Goal: Information Seeking & Learning: Learn about a topic

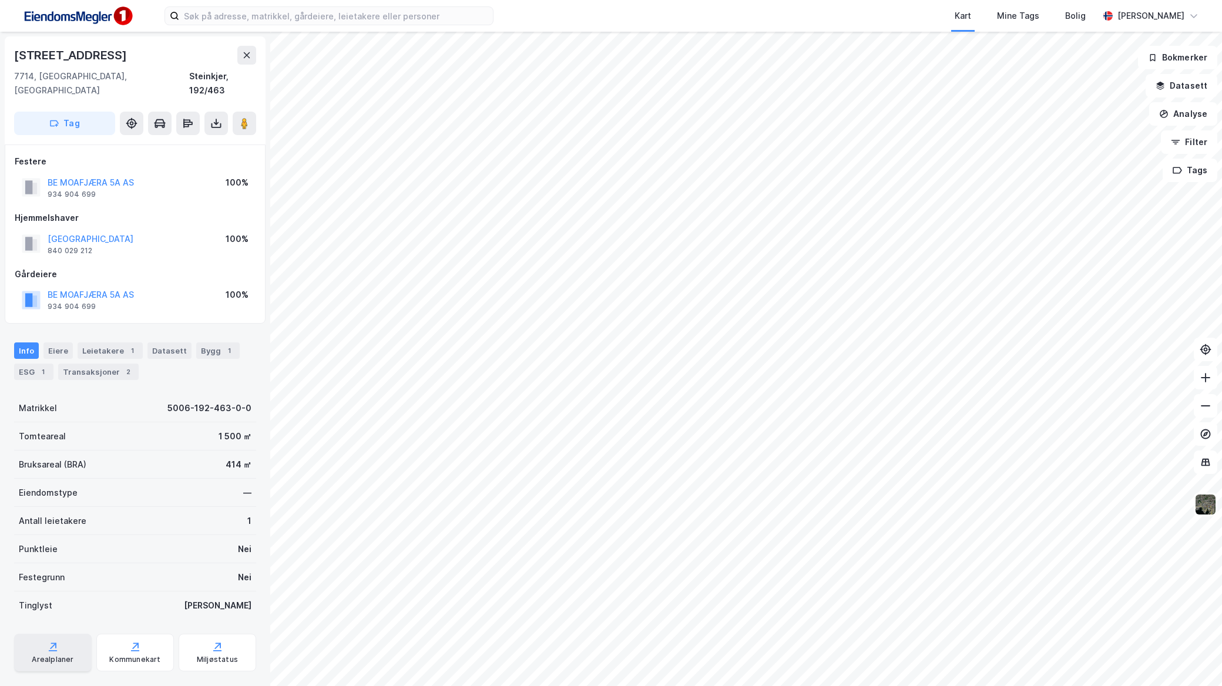
click at [53, 641] on icon at bounding box center [53, 647] width 12 height 12
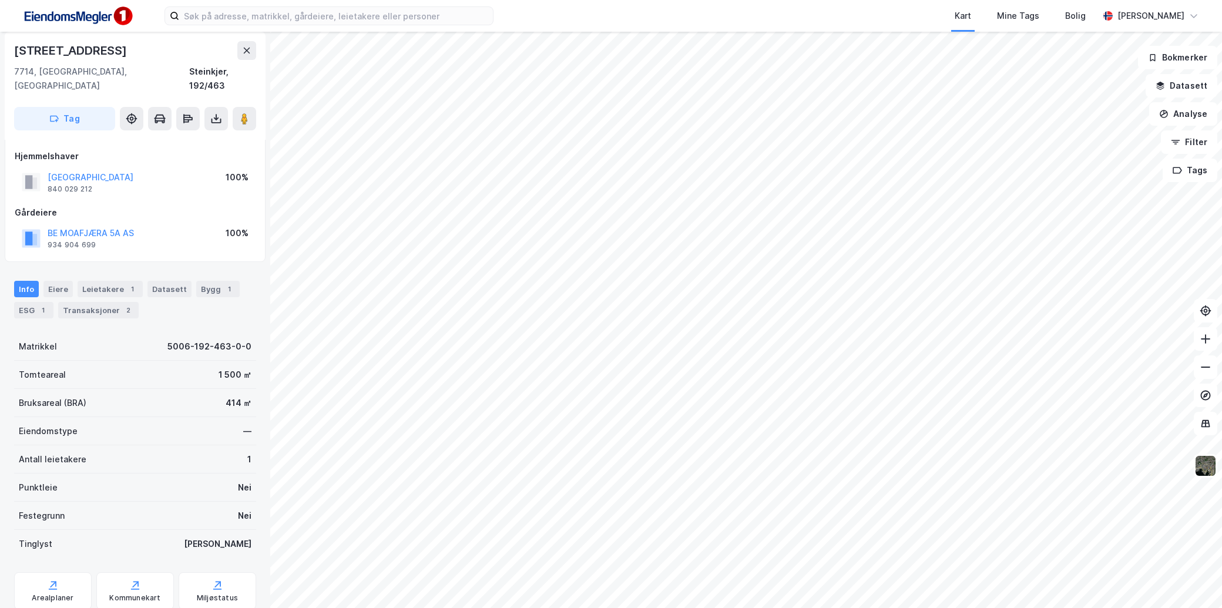
scroll to position [87, 0]
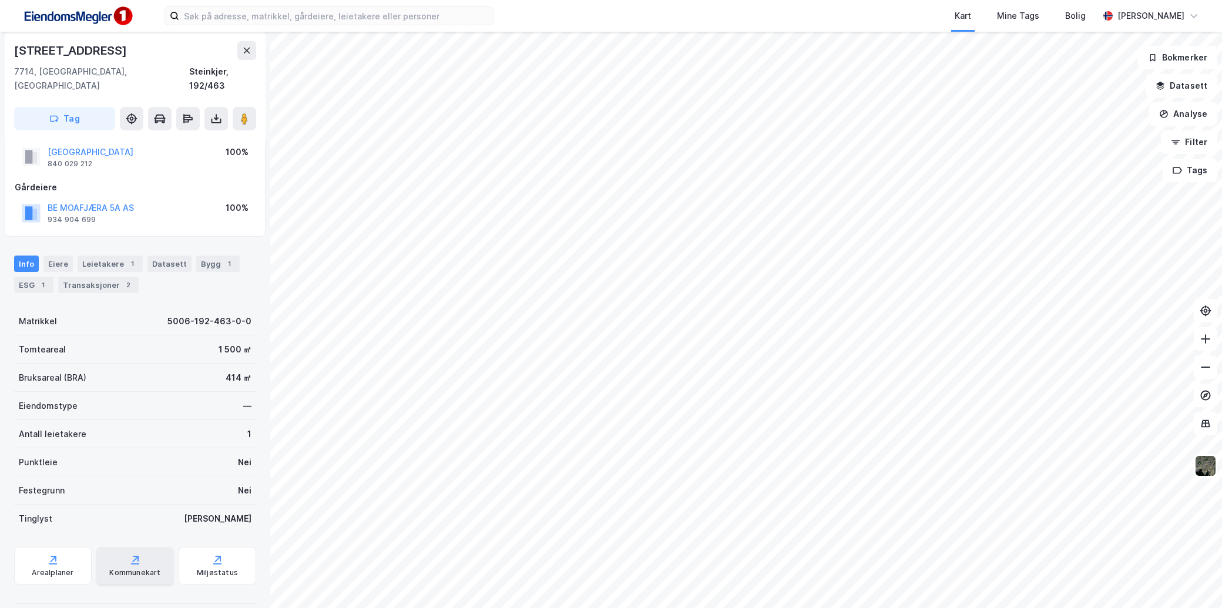
click at [119, 549] on div "Kommunekart" at bounding box center [135, 566] width 78 height 38
click at [193, 552] on div "Miljøstatus" at bounding box center [218, 566] width 78 height 38
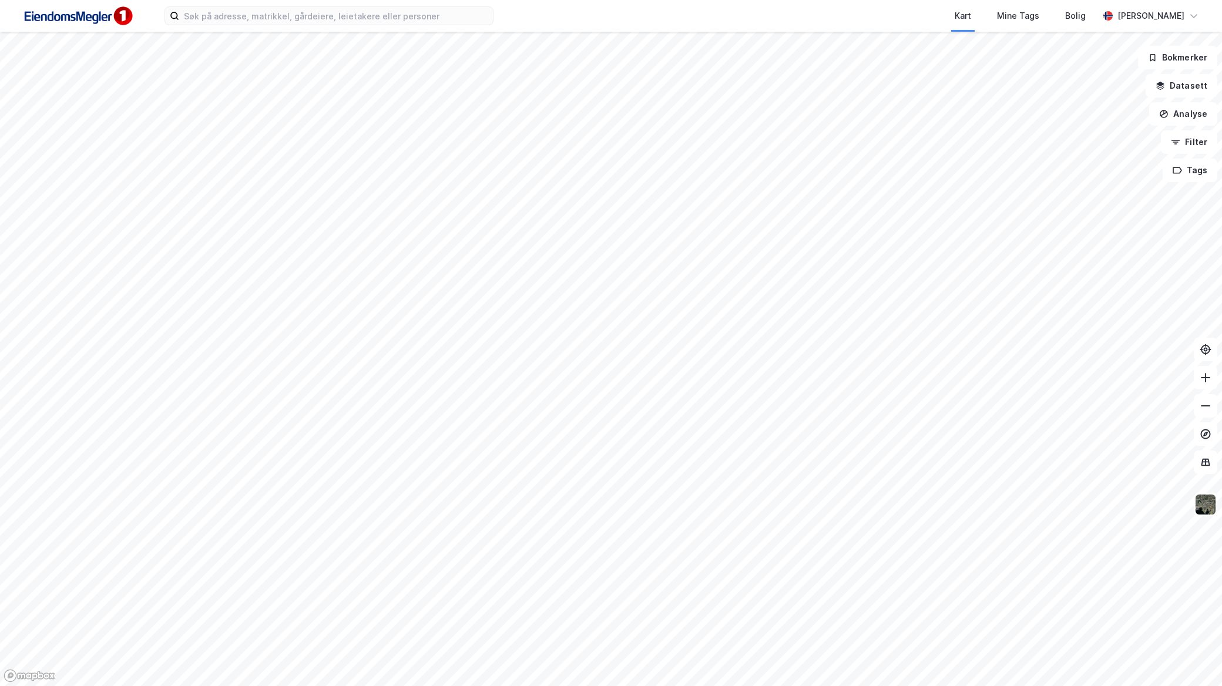
drag, startPoint x: 0, startPoint y: 0, endPoint x: 386, endPoint y: 26, distance: 387.3
click at [386, 26] on div "Kart Mine Tags Bolig Mathias Aksnes" at bounding box center [611, 16] width 1222 height 32
click at [402, 20] on input at bounding box center [336, 16] width 314 height 18
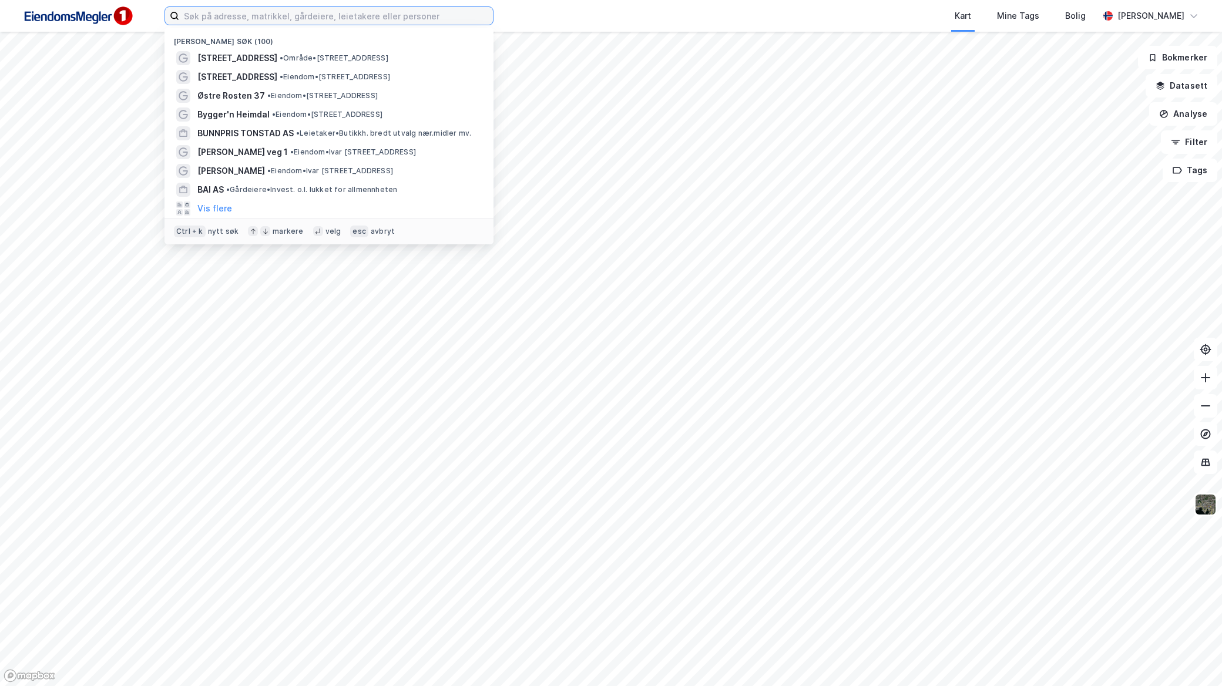
paste input "General Fleischers gate 41 A"
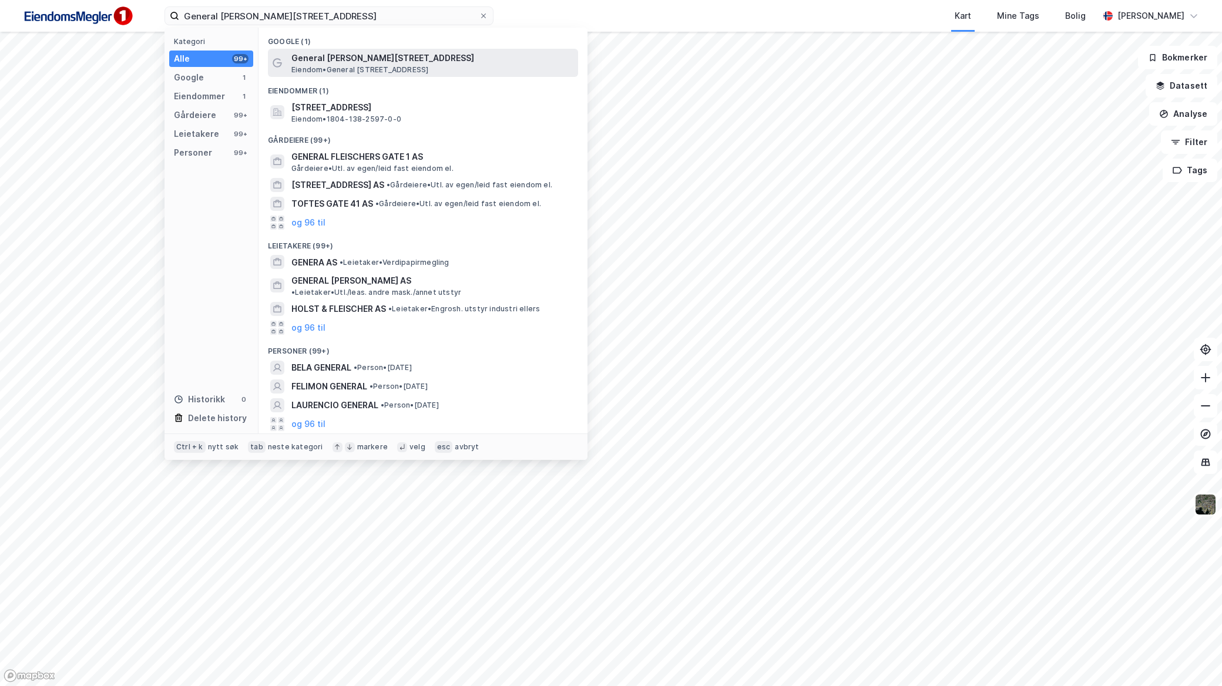
click at [398, 57] on span "General Fleischers gate 41A" at bounding box center [432, 58] width 282 height 14
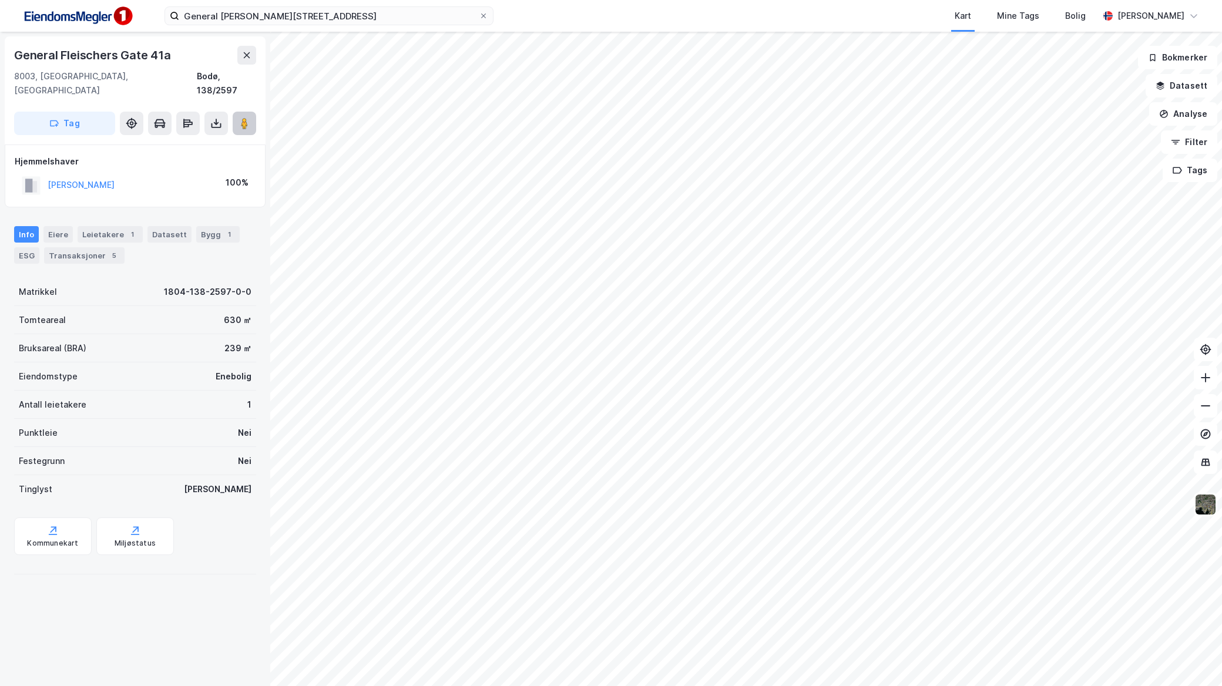
click at [825, 302] on div "General Fleischers Gate 41a 8003, Bodø, Nordland Bodø, 138/2597 Tag Hjemmelshav…" at bounding box center [611, 359] width 1222 height 654
click at [767, 276] on div "General Fleischers Gate 41a 8003, Bodø, Nordland Bodø, 138/2597 Tag Hjemmelshav…" at bounding box center [611, 359] width 1222 height 654
click at [245, 117] on image at bounding box center [244, 123] width 7 height 12
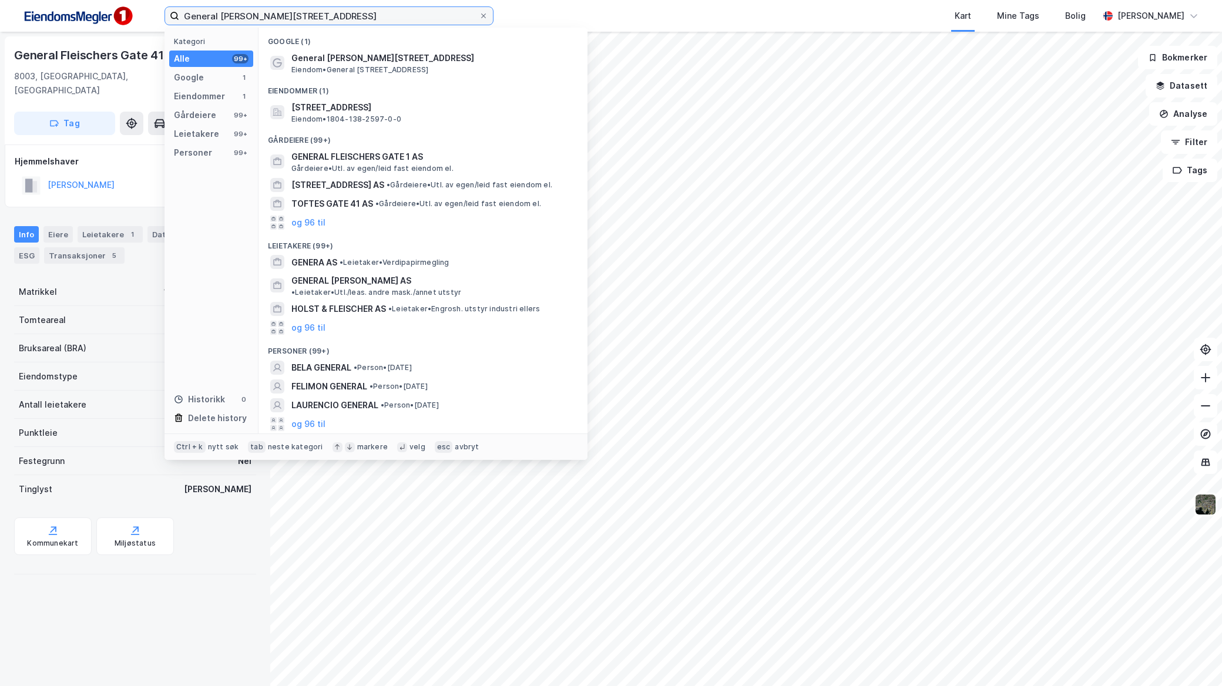
drag, startPoint x: 272, startPoint y: 13, endPoint x: -3, endPoint y: -5, distance: 275.5
click at [0, 0] on html "General Fleischers gate 41 A Kategori Alle 99+ Google 1 Eiendommer 1 Gårdeiere …" at bounding box center [611, 343] width 1222 height 686
paste input "Sentrumspassasjen AS"
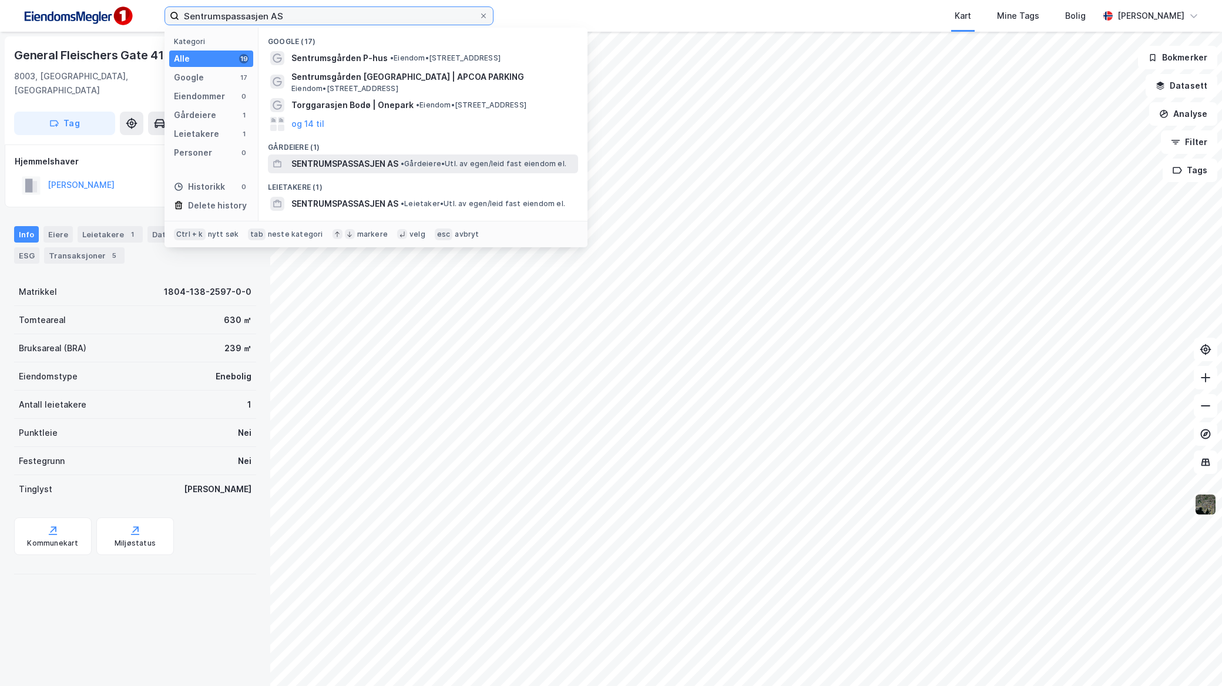
type input "Sentrumspassasjen AS"
click at [468, 159] on span "• Gårdeiere • Utl. av egen/leid fast eiendom el." at bounding box center [484, 163] width 166 height 9
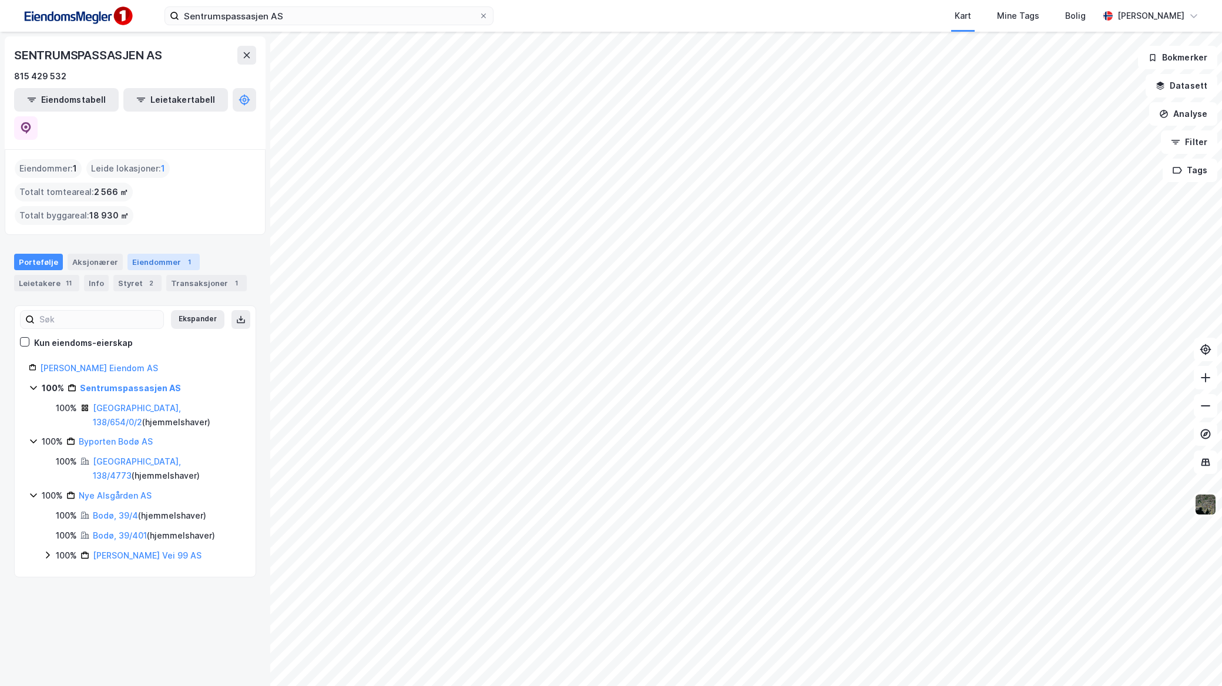
click at [154, 254] on div "Eiendommer 1" at bounding box center [163, 262] width 72 height 16
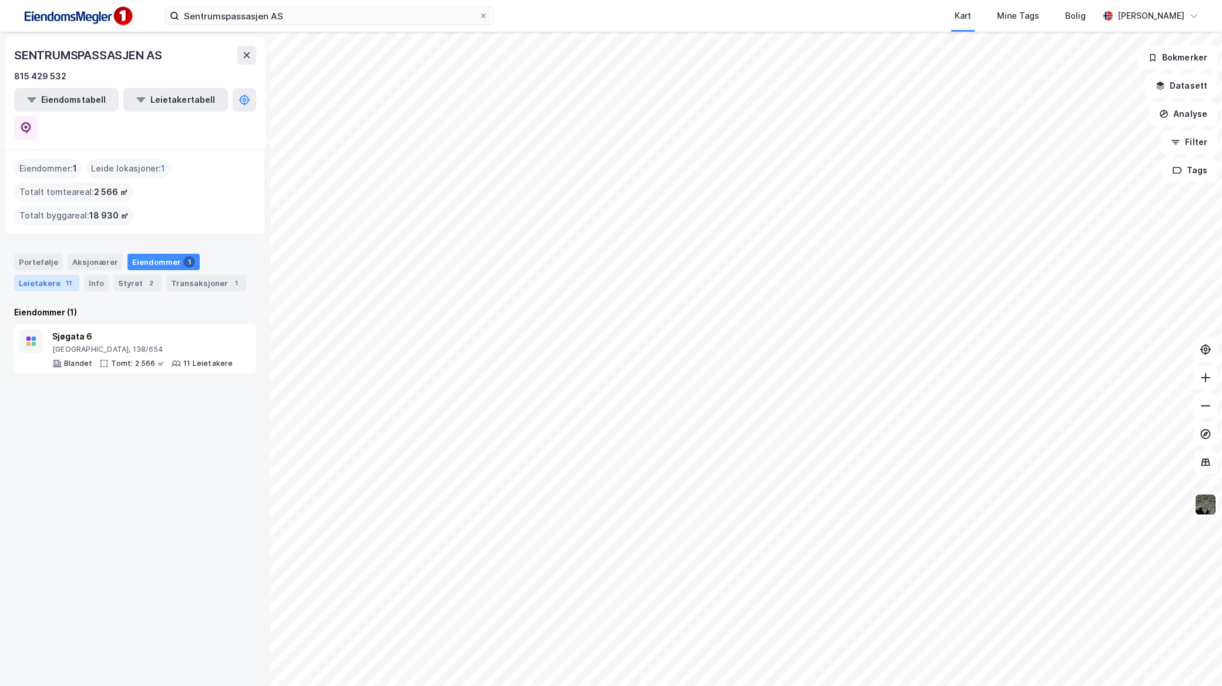
click at [45, 275] on div "Leietakere 11" at bounding box center [46, 283] width 65 height 16
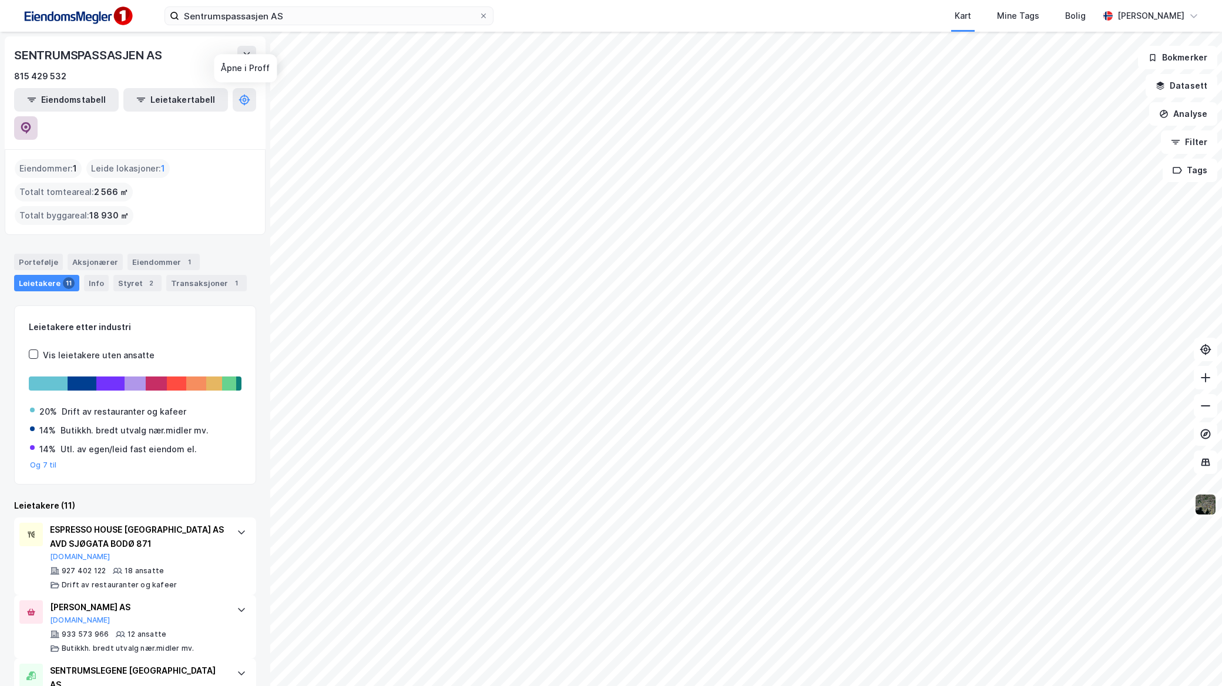
click at [32, 122] on icon at bounding box center [26, 128] width 12 height 12
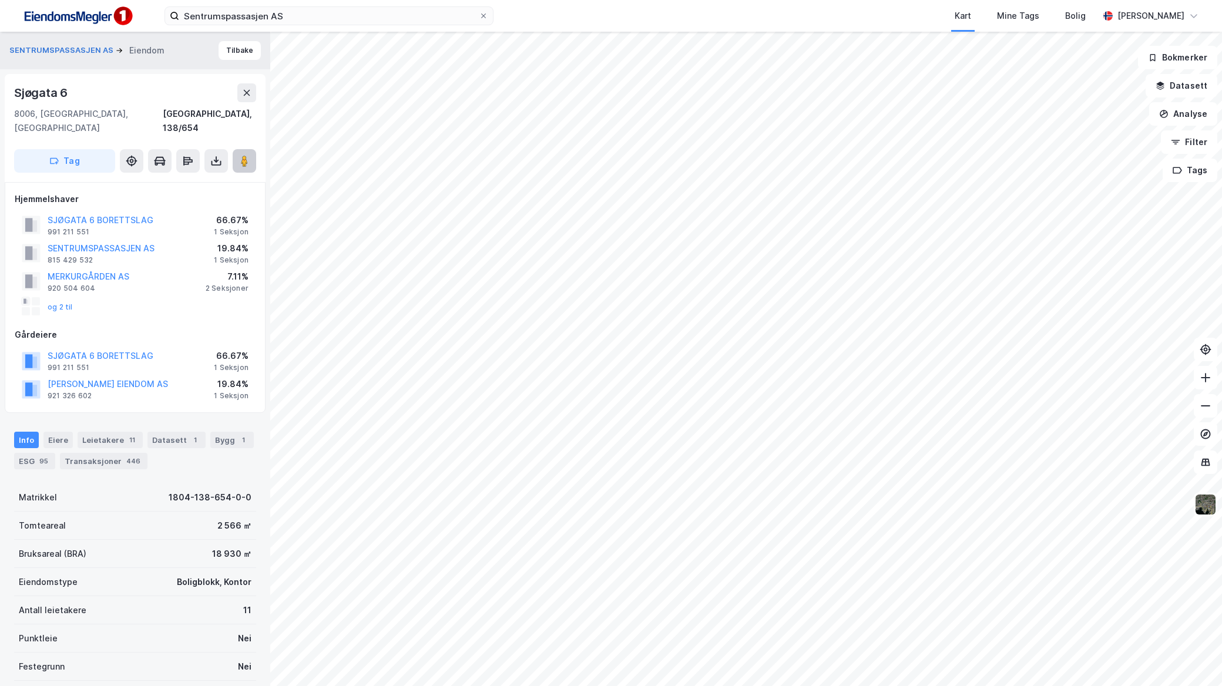
click at [245, 155] on image at bounding box center [244, 161] width 7 height 12
click at [98, 432] on div "Leietakere 11" at bounding box center [110, 440] width 65 height 16
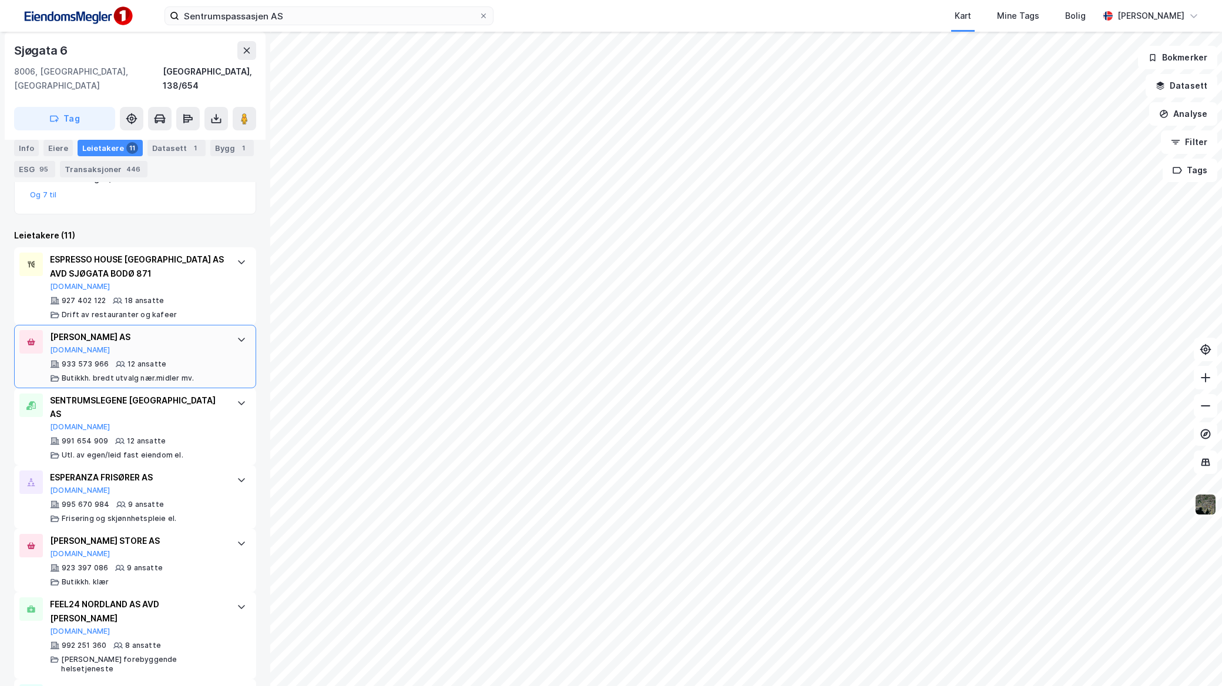
scroll to position [344, 0]
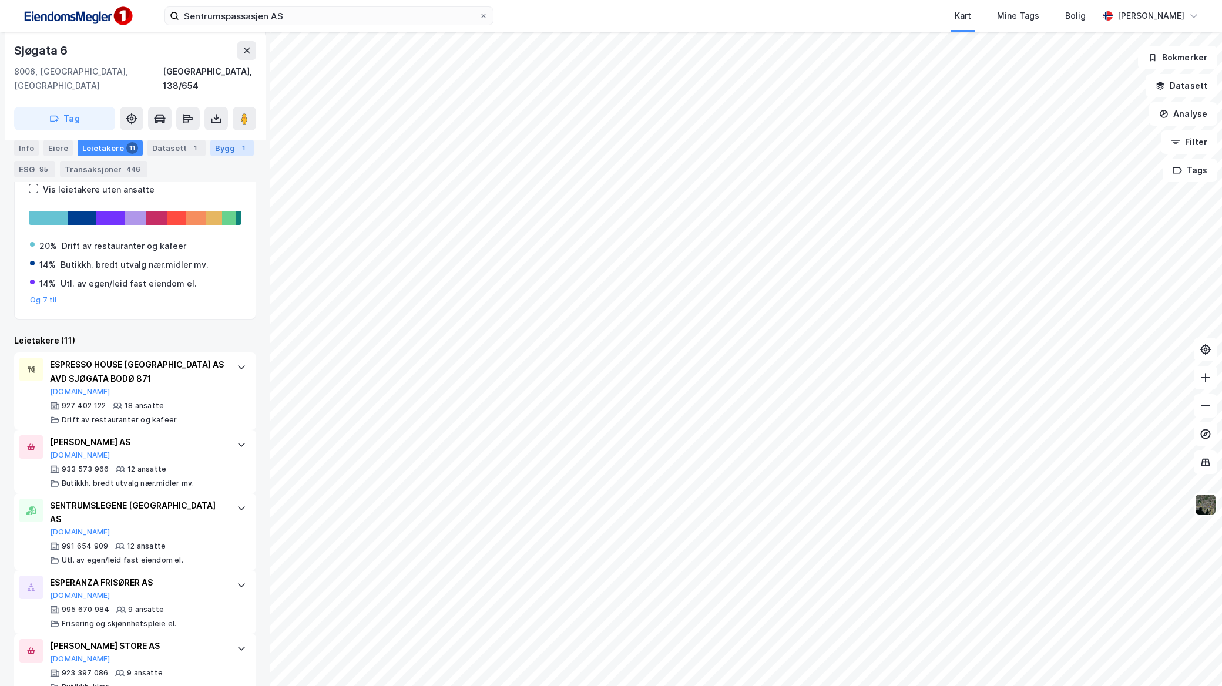
click at [210, 147] on div "Bygg 1" at bounding box center [231, 148] width 43 height 16
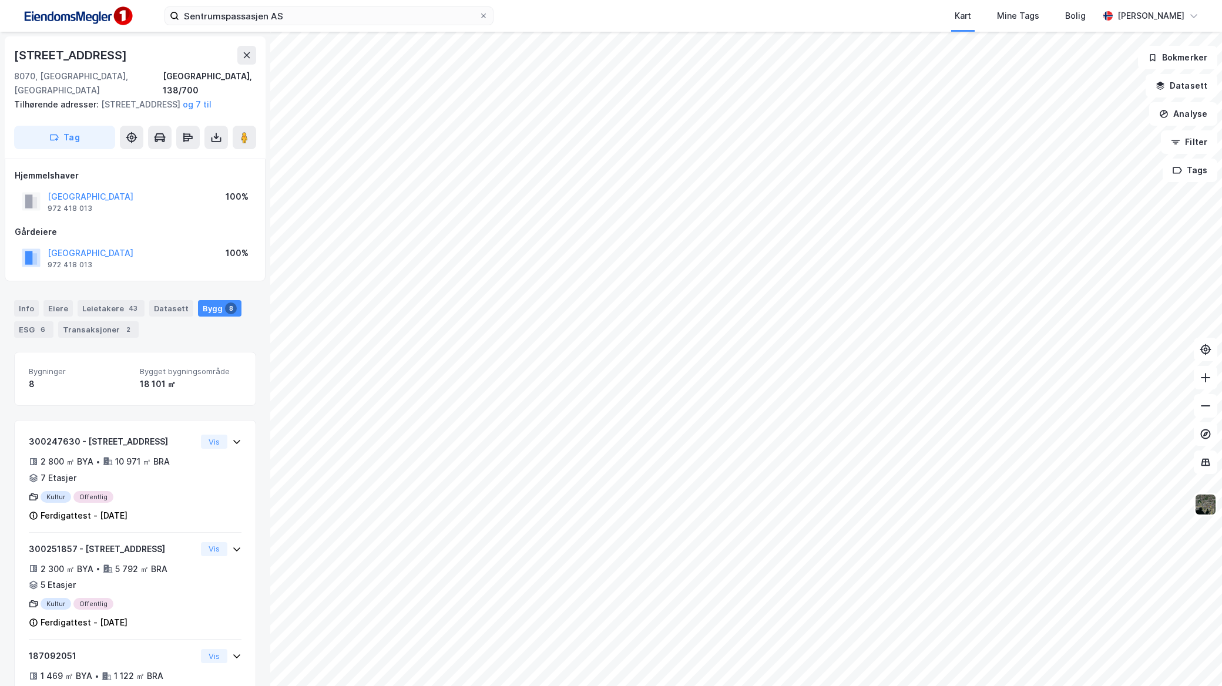
scroll to position [344, 0]
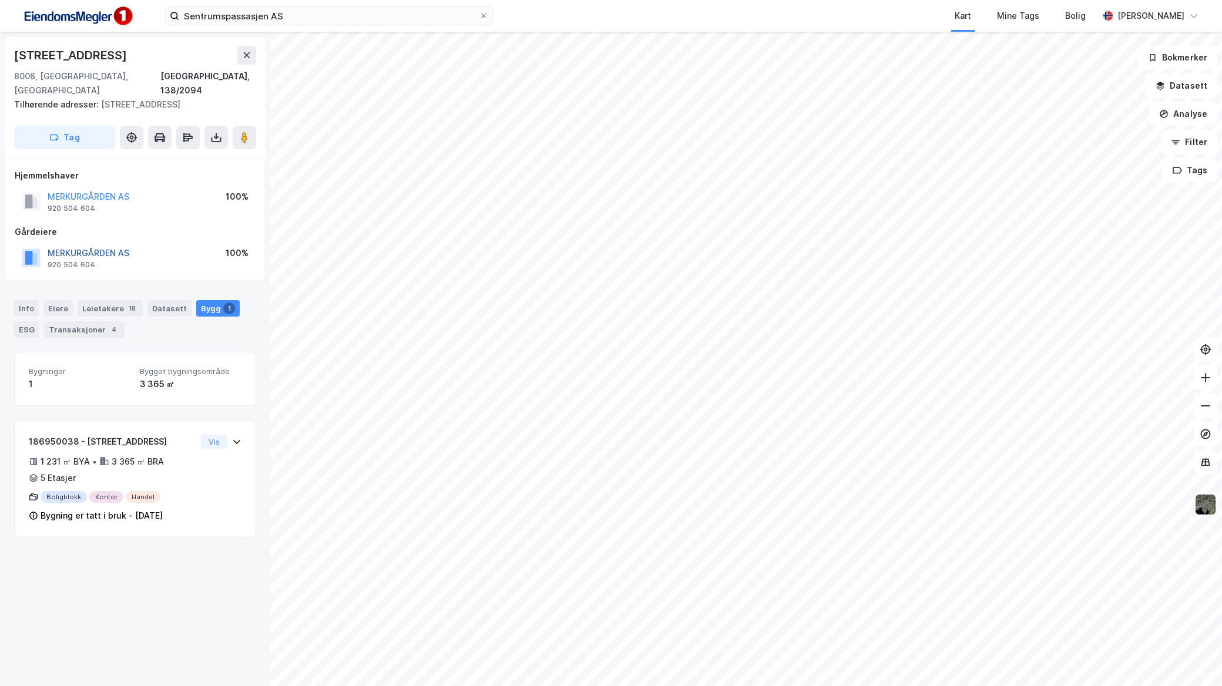
click at [0, 0] on button "MERKURGÅRDEN AS" at bounding box center [0, 0] width 0 height 0
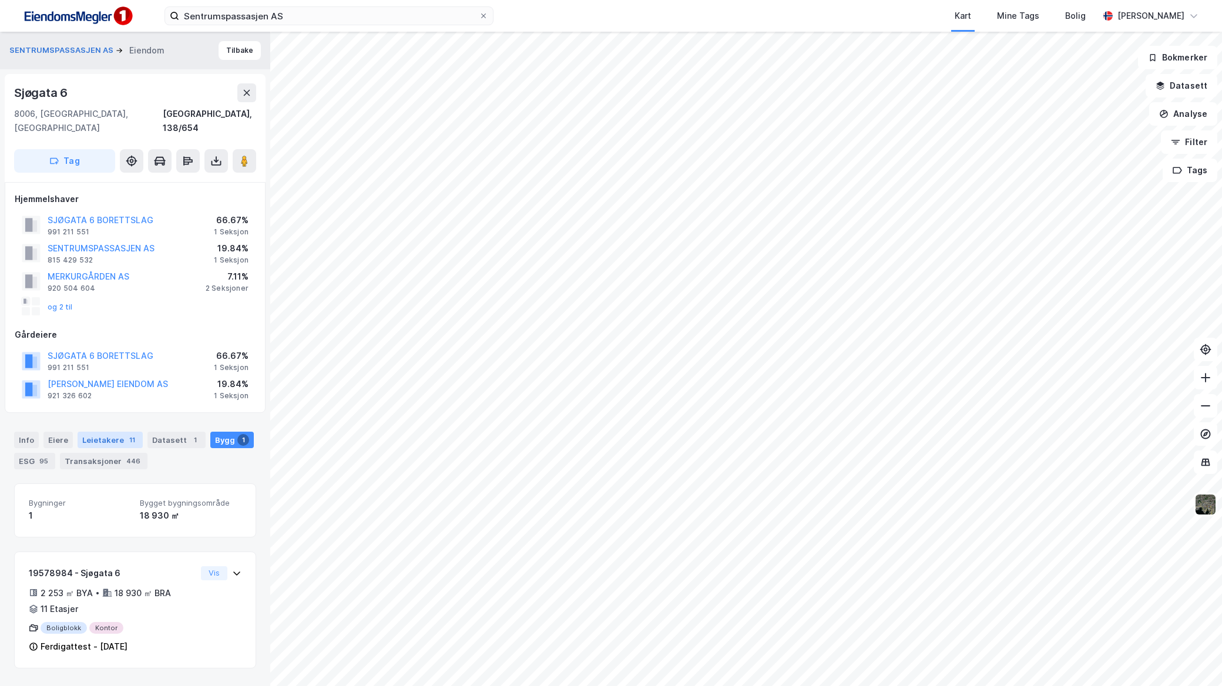
click at [116, 432] on div "Leietakere 11" at bounding box center [110, 440] width 65 height 16
